Goal: Transaction & Acquisition: Purchase product/service

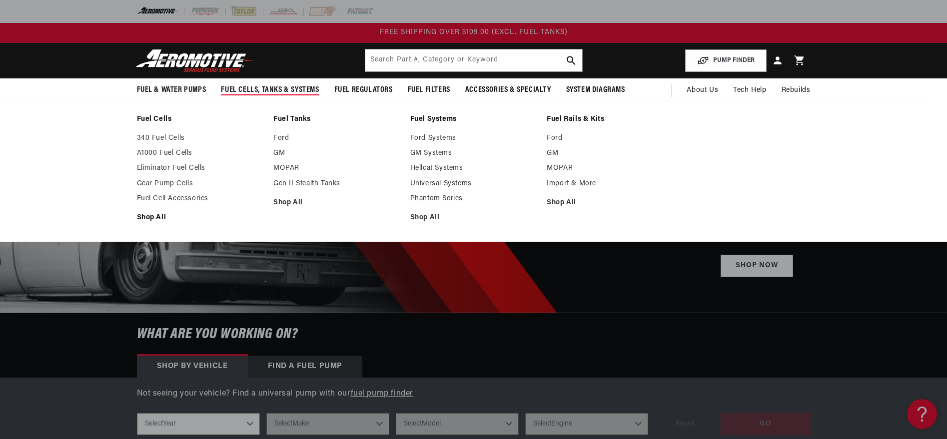
click at [137, 222] on link "Shop All" at bounding box center [200, 217] width 127 height 9
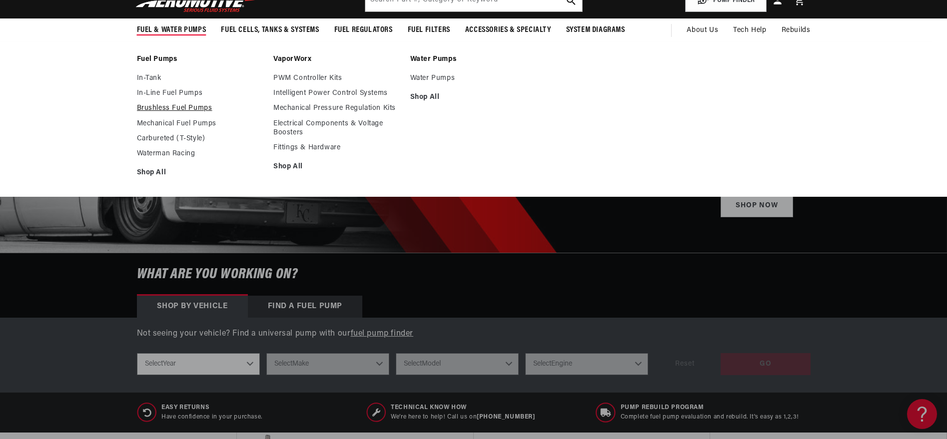
click at [145, 113] on link "Brushless Fuel Pumps" at bounding box center [200, 108] width 127 height 9
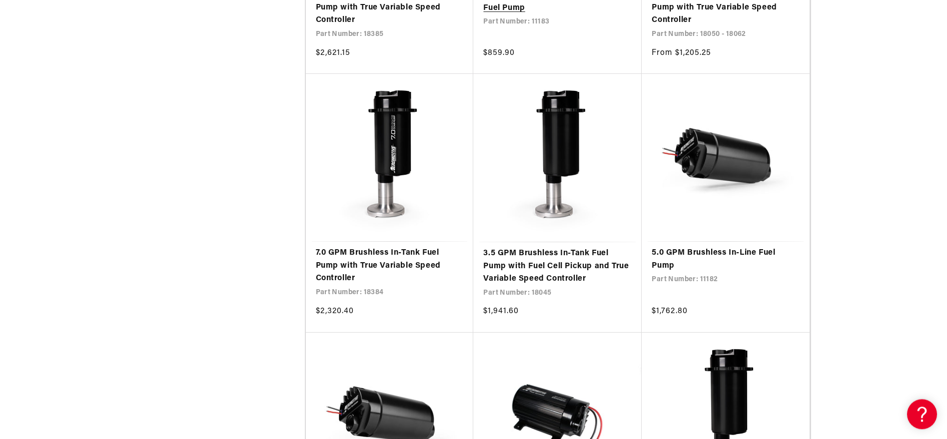
scroll to position [1019, 0]
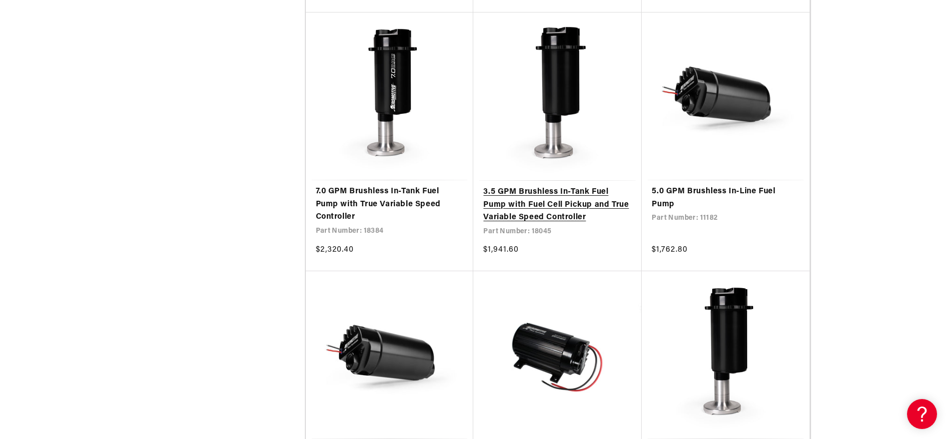
click at [591, 224] on link "3.5 GPM Brushless In-Tank Fuel Pump with Fuel Cell Pickup and True Variable Spe…" at bounding box center [557, 205] width 148 height 38
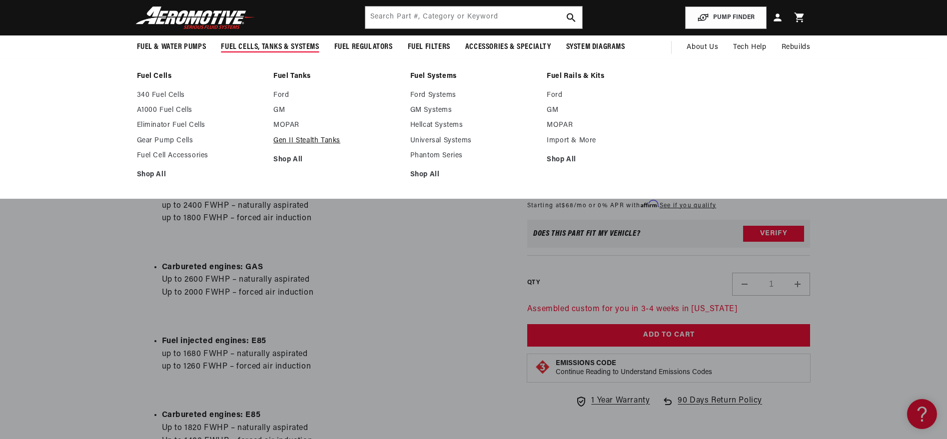
scroll to position [300, 0]
